Goal: Transaction & Acquisition: Book appointment/travel/reservation

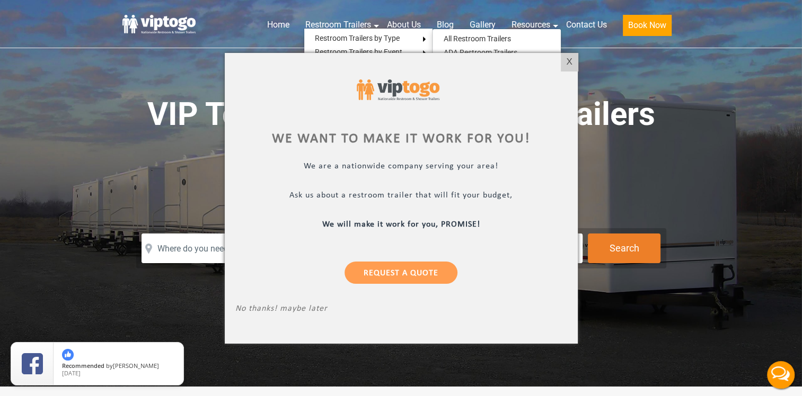
drag, startPoint x: 768, startPoint y: 60, endPoint x: 769, endPoint y: 30, distance: 30.2
click at [768, 60] on div at bounding box center [401, 198] width 802 height 396
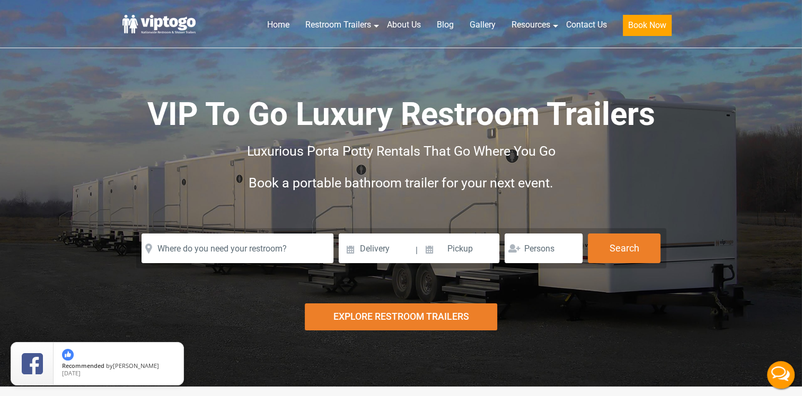
drag, startPoint x: 778, startPoint y: 1, endPoint x: 529, endPoint y: 103, distance: 269.2
click at [529, 103] on span "VIP To Go Luxury Restroom Trailers" at bounding box center [401, 114] width 508 height 38
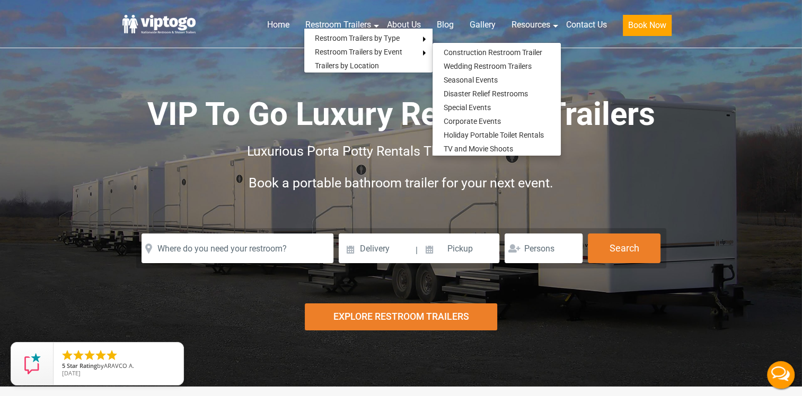
click at [624, 78] on div "VIP To Go Luxury Restroom Trailers Luxurious Porta Potty Rentals That Go Where …" at bounding box center [401, 154] width 556 height 228
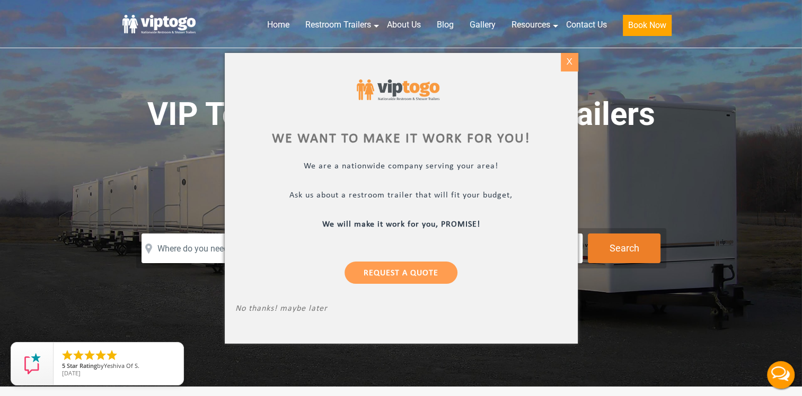
click at [569, 65] on div "X" at bounding box center [569, 62] width 16 height 18
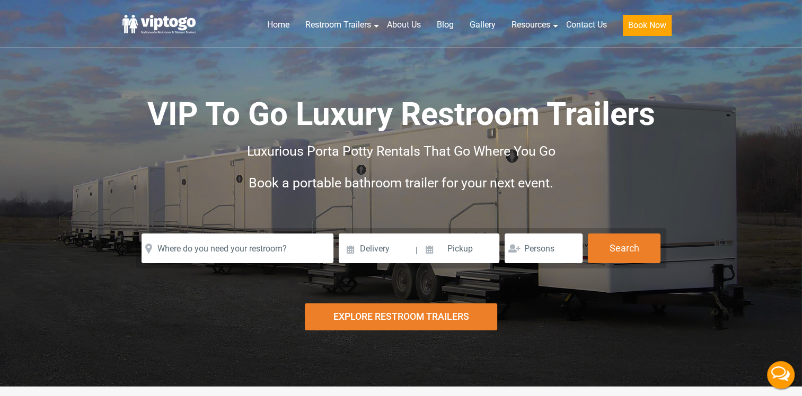
drag, startPoint x: 0, startPoint y: 0, endPoint x: 221, endPoint y: 51, distance: 227.4
click at [221, 51] on div "Home Restroom Trailers Restroom Trailers by Type All Restroom Trailers ADA Rest…" at bounding box center [401, 19] width 802 height 80
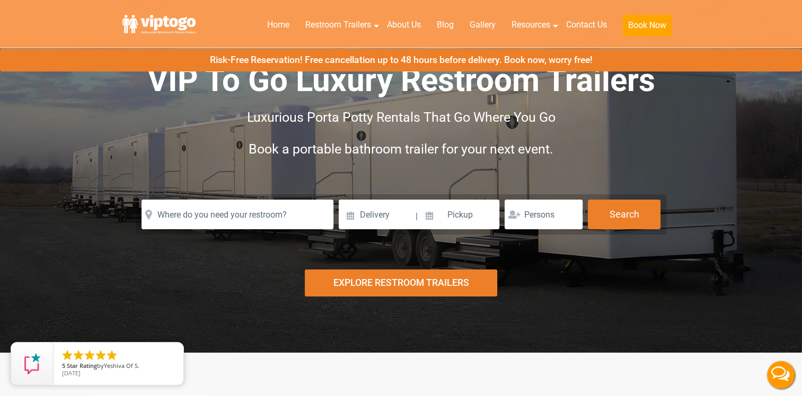
scroll to position [53, 0]
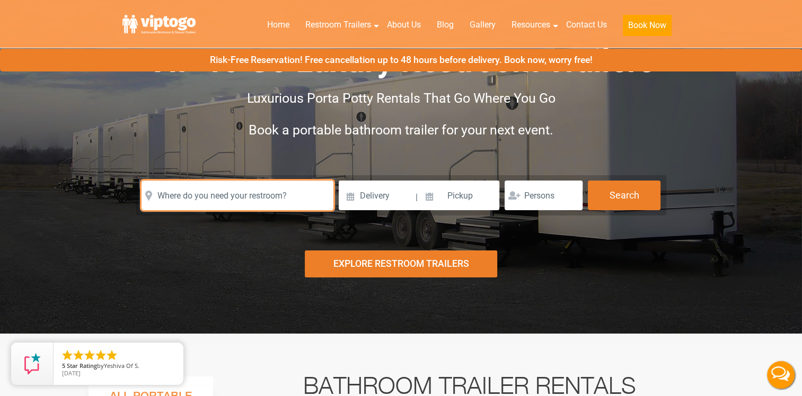
click at [216, 190] on input "text" at bounding box center [237, 196] width 192 height 30
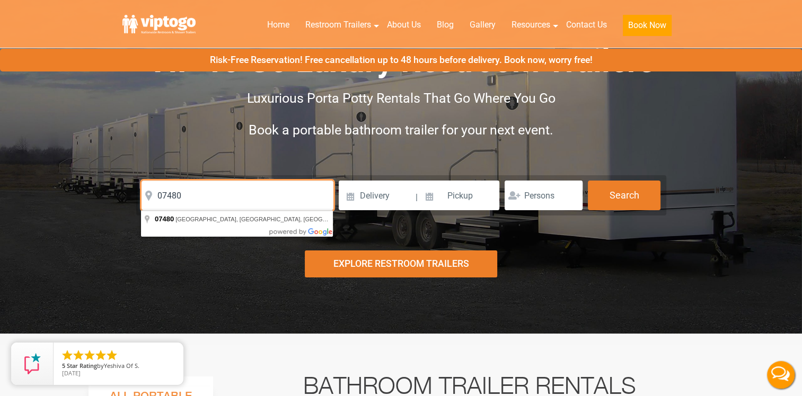
type input "07480"
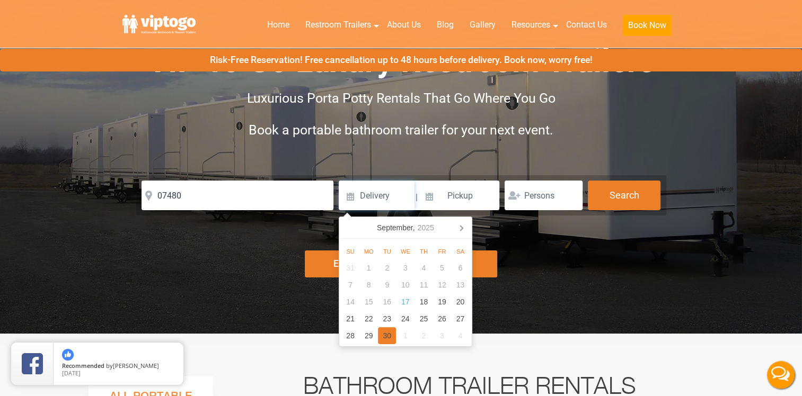
click at [391, 336] on div "30" at bounding box center [387, 335] width 19 height 17
type input "[DATE]"
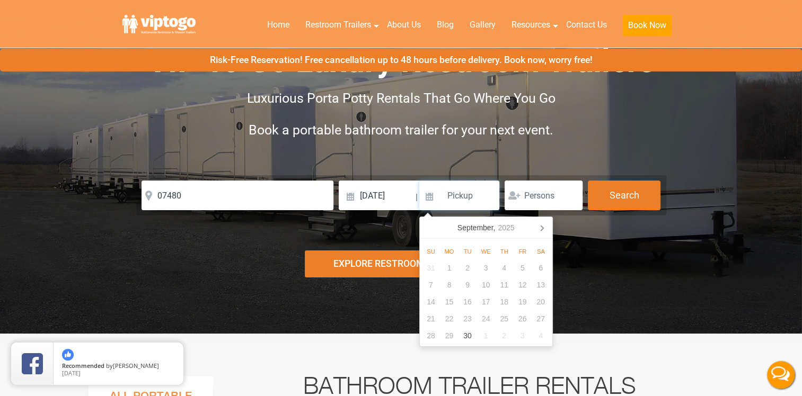
click at [471, 197] on input at bounding box center [459, 196] width 81 height 30
click at [465, 336] on div "30" at bounding box center [467, 335] width 19 height 17
type input "[DATE]"
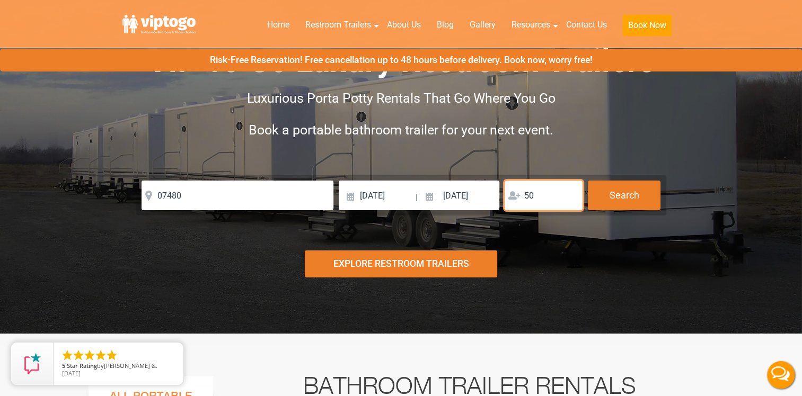
type input "50"
click at [385, 258] on div "Explore Restroom Trailers" at bounding box center [401, 264] width 192 height 27
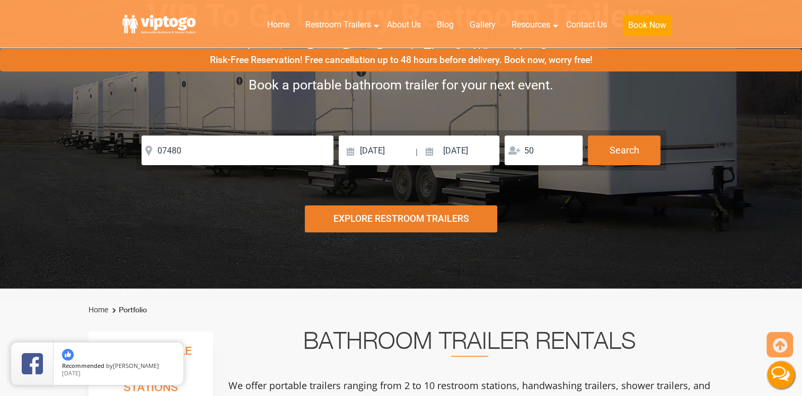
click at [396, 242] on div "Risk-Free Reservation! Free cancellation up to 48 hours before delivery. Book n…" at bounding box center [401, 95] width 802 height 387
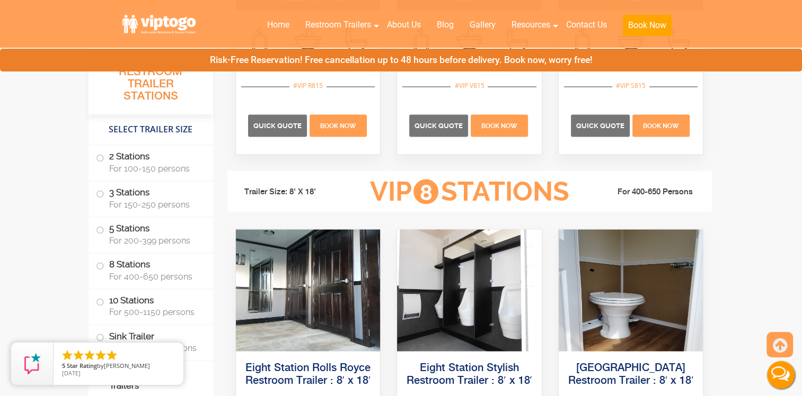
scroll to position [1960, 0]
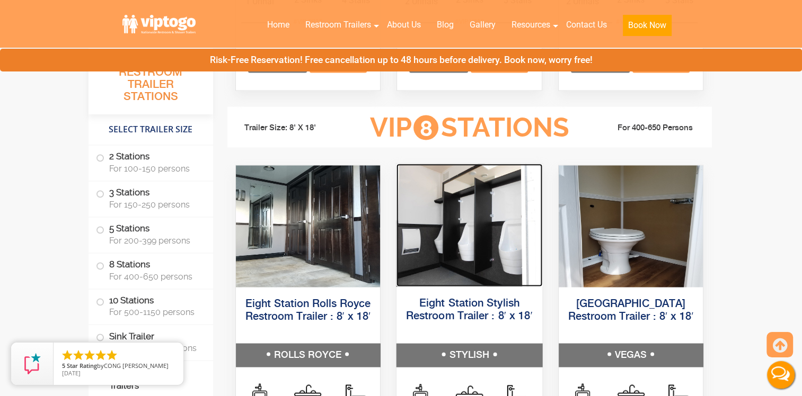
click at [443, 245] on img at bounding box center [469, 224] width 146 height 123
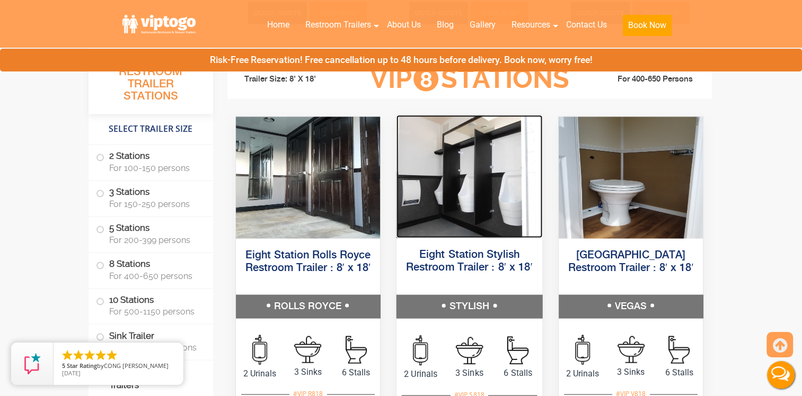
scroll to position [2066, 0]
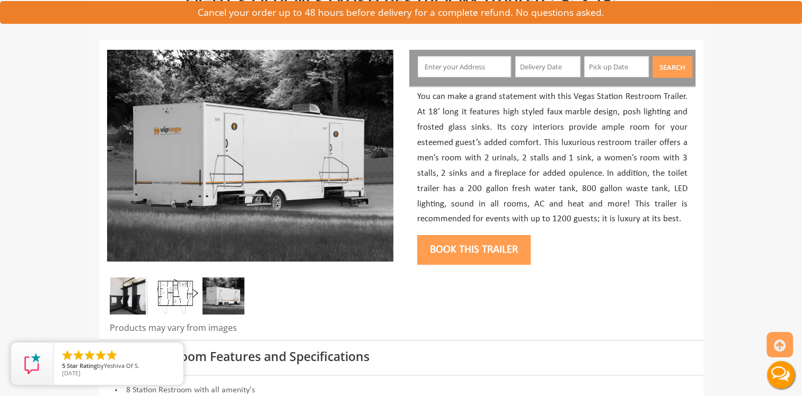
scroll to position [159, 0]
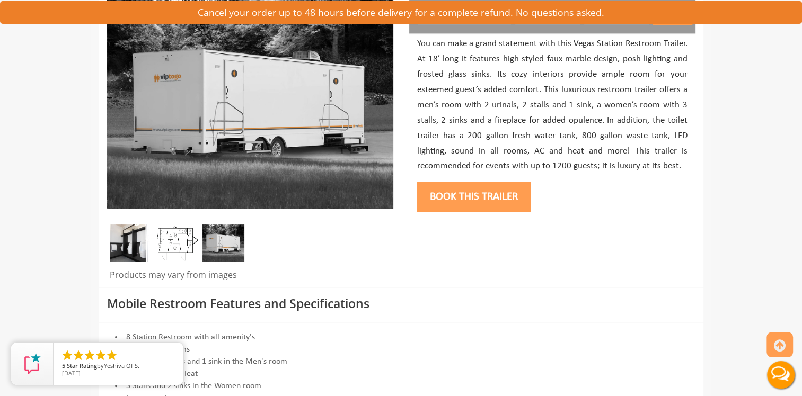
click at [139, 260] on img at bounding box center [131, 243] width 42 height 37
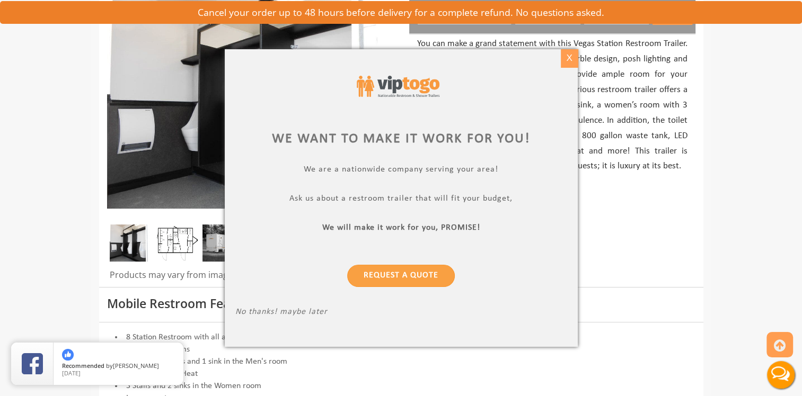
click at [565, 55] on div "X" at bounding box center [569, 58] width 16 height 18
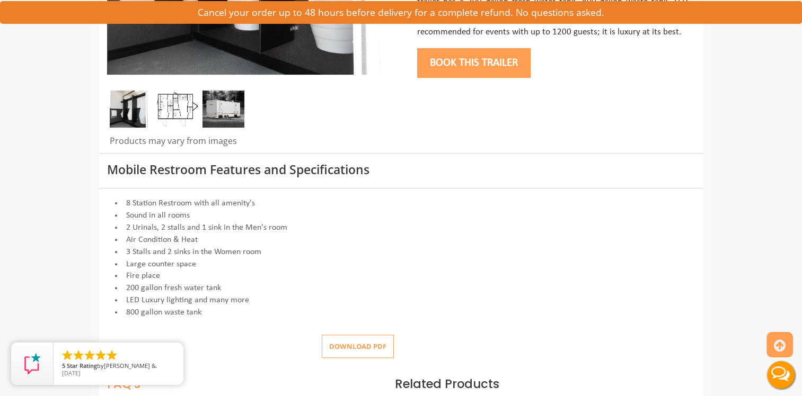
scroll to position [318, 0]
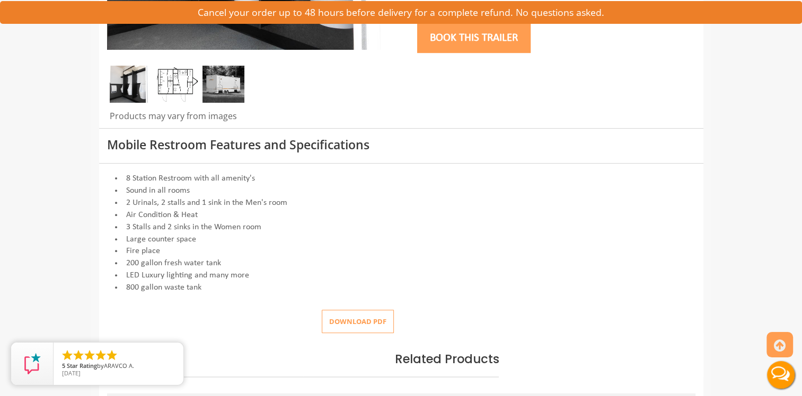
click at [450, 254] on li "Fire place" at bounding box center [401, 251] width 588 height 12
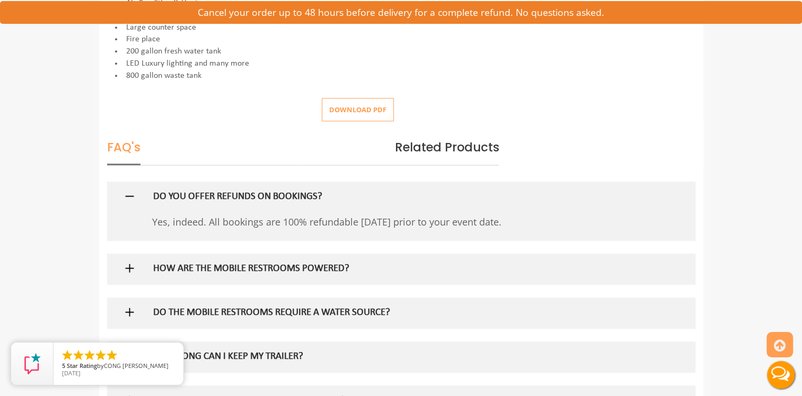
scroll to position [583, 0]
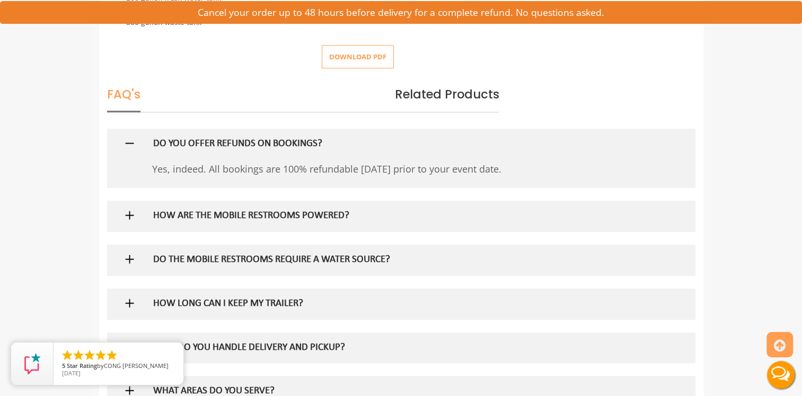
click at [187, 211] on h5 "HOW ARE THE MOBILE RESTROOMS POWERED?" at bounding box center [383, 216] width 461 height 11
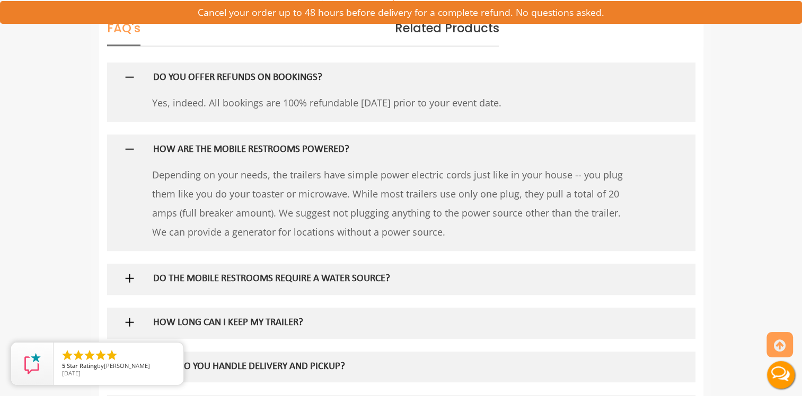
scroll to position [742, 0]
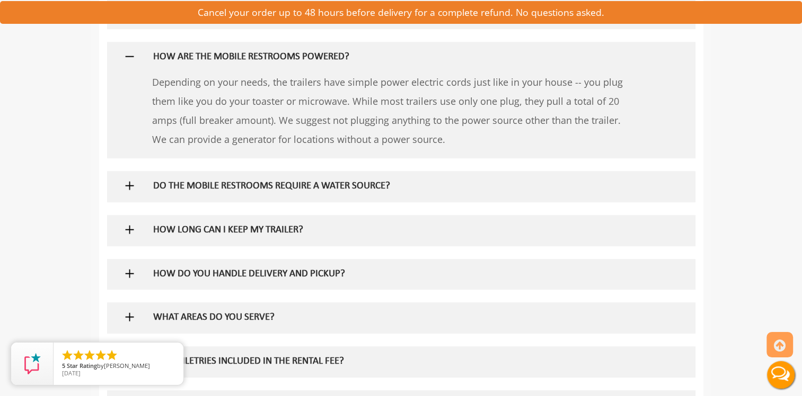
click at [182, 193] on div "DO THE MOBILE RESTROOMS REQUIRE A WATER SOURCE?" at bounding box center [383, 186] width 477 height 31
drag, startPoint x: 195, startPoint y: 181, endPoint x: 196, endPoint y: 187, distance: 5.9
click at [195, 182] on h5 "DO THE MOBILE RESTROOMS REQUIRE A WATER SOURCE?" at bounding box center [383, 186] width 461 height 11
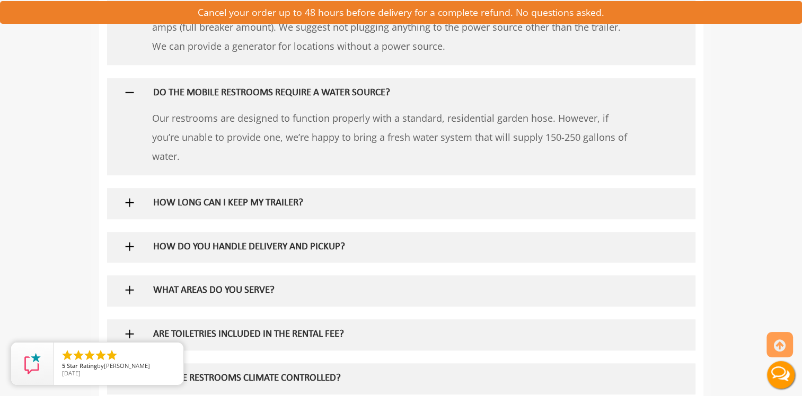
scroll to position [848, 0]
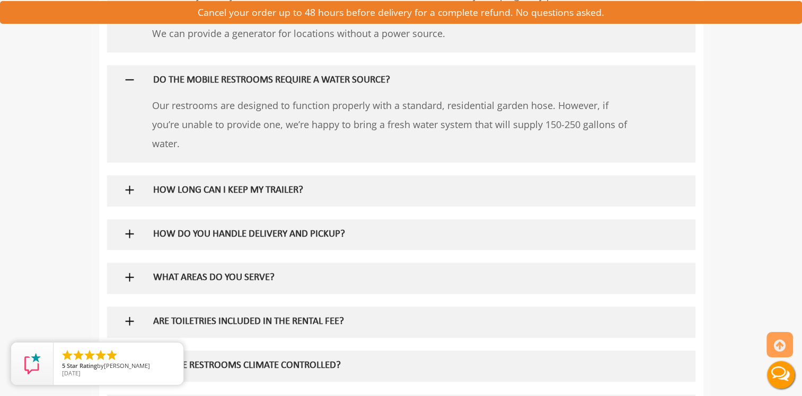
click at [214, 191] on h5 "HOW LONG CAN I KEEP MY TRAILER?" at bounding box center [383, 190] width 461 height 11
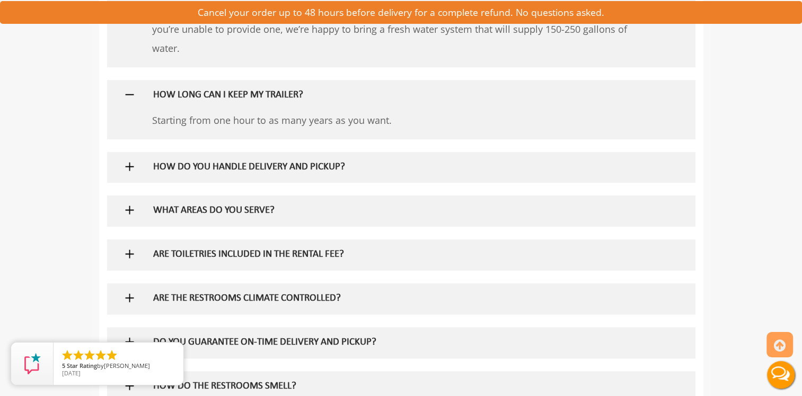
scroll to position [954, 0]
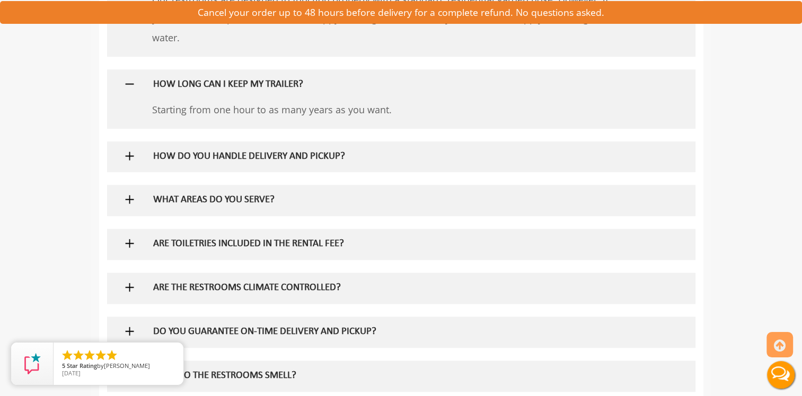
click at [324, 162] on div "HOW DO YOU HANDLE DELIVERY AND PICKUP?" at bounding box center [383, 156] width 477 height 31
click at [324, 157] on h5 "HOW DO YOU HANDLE DELIVERY AND PICKUP?" at bounding box center [383, 157] width 461 height 11
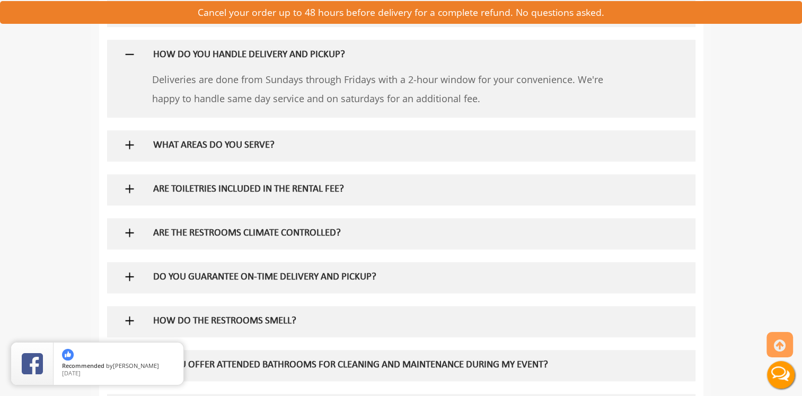
scroll to position [1060, 0]
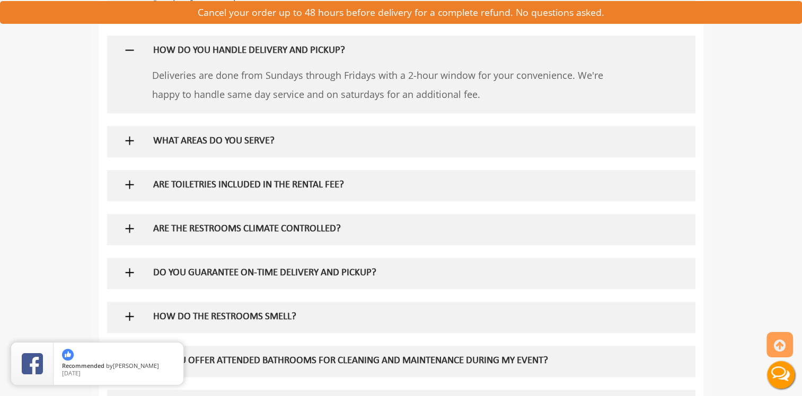
click at [206, 140] on h5 "WHAT AREAS DO YOU SERVE?" at bounding box center [383, 141] width 461 height 11
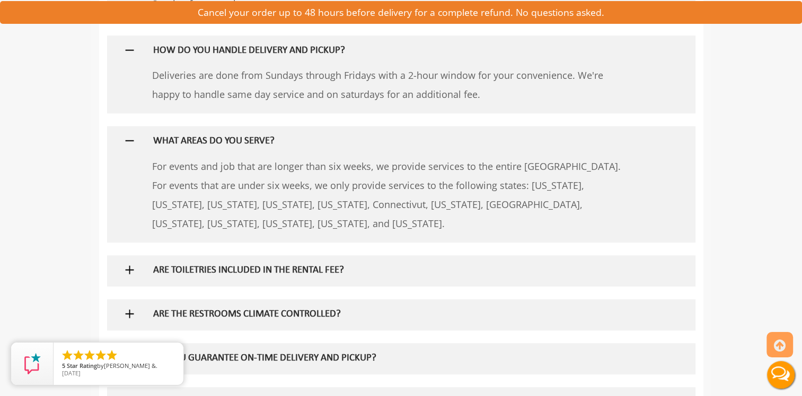
scroll to position [1166, 0]
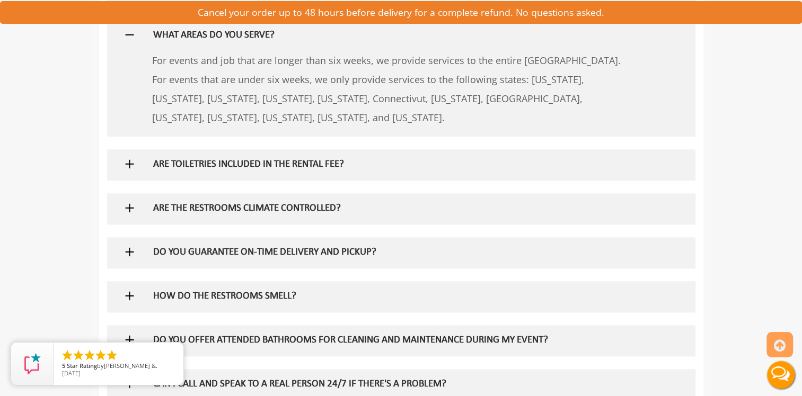
click at [245, 168] on h5 "ARE TOILETRIES INCLUDED IN THE RENTAL FEE?" at bounding box center [383, 164] width 461 height 11
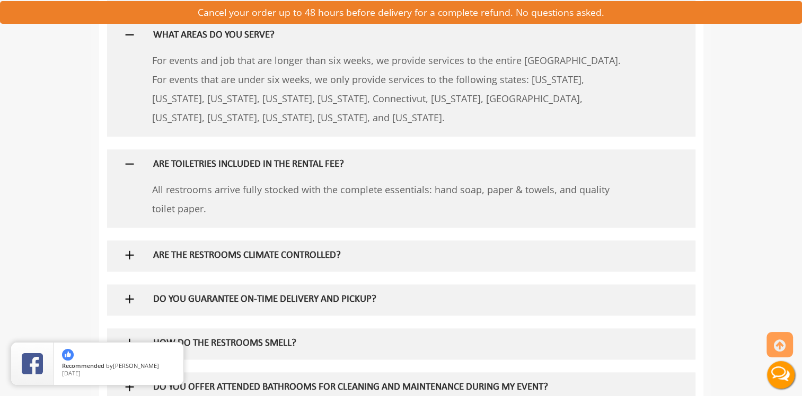
click at [322, 253] on h5 "ARE THE RESTROOMS CLIMATE CONTROLLED?" at bounding box center [383, 256] width 461 height 11
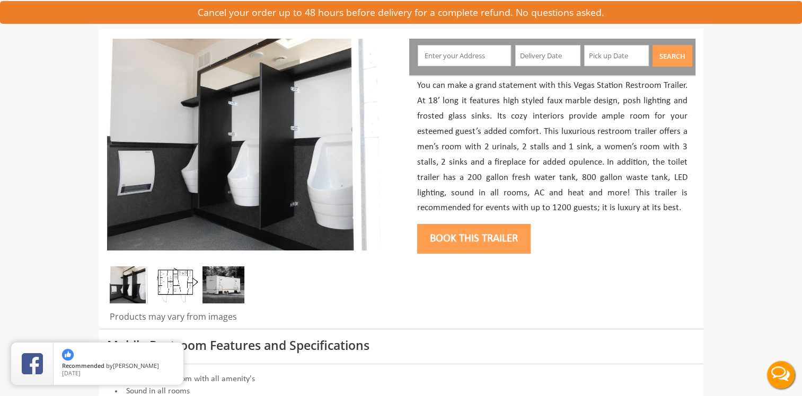
scroll to position [0, 0]
